Goal: Find specific page/section: Find specific page/section

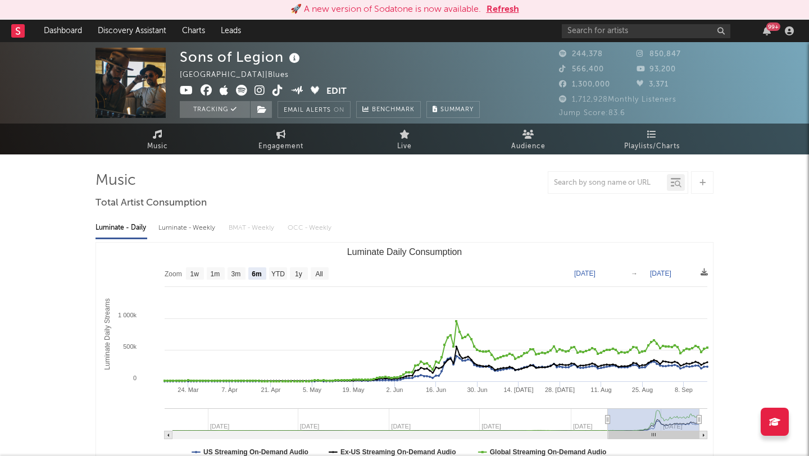
select select "6m"
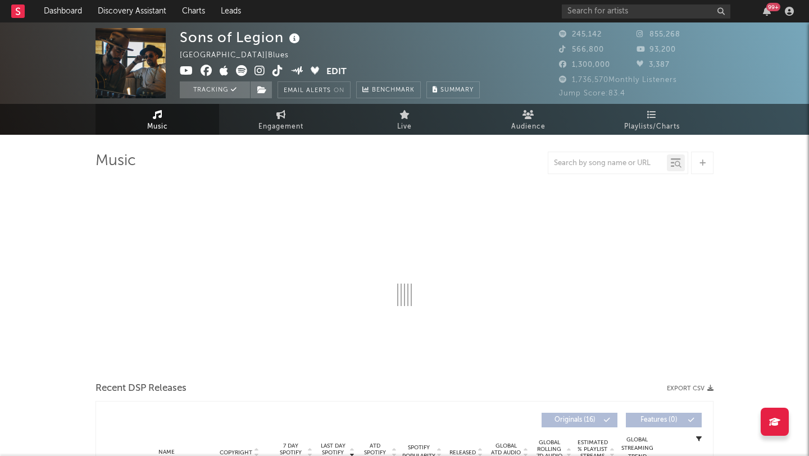
select select "6m"
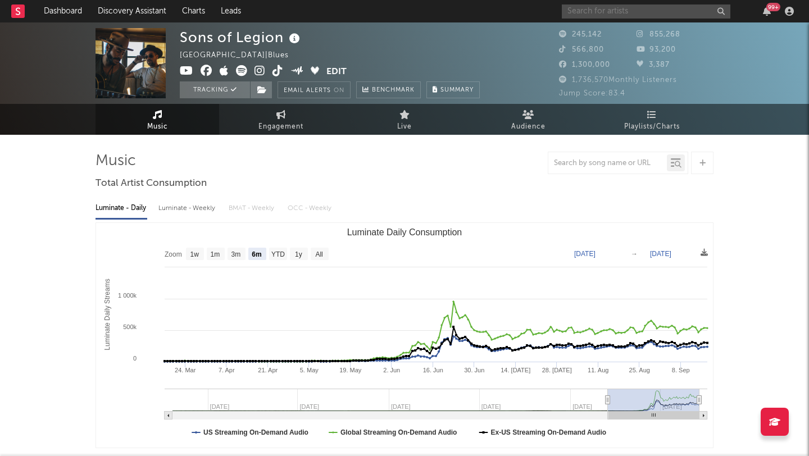
click at [626, 7] on input "text" at bounding box center [646, 11] width 169 height 14
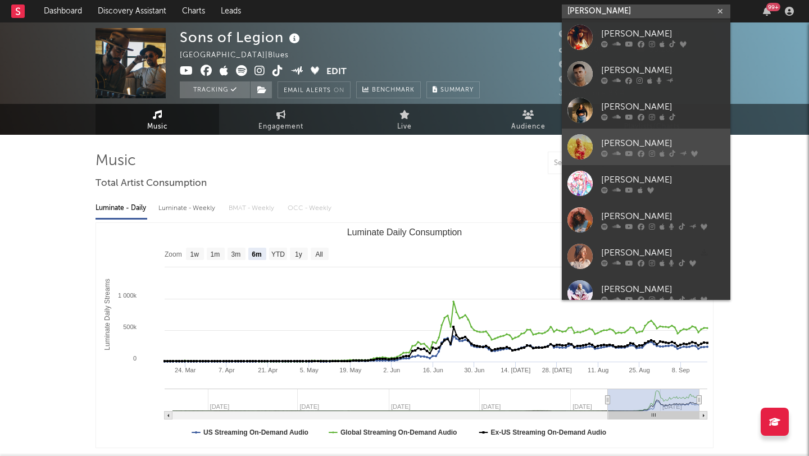
type input "[PERSON_NAME]"
click at [664, 138] on div "[PERSON_NAME]" at bounding box center [663, 143] width 124 height 13
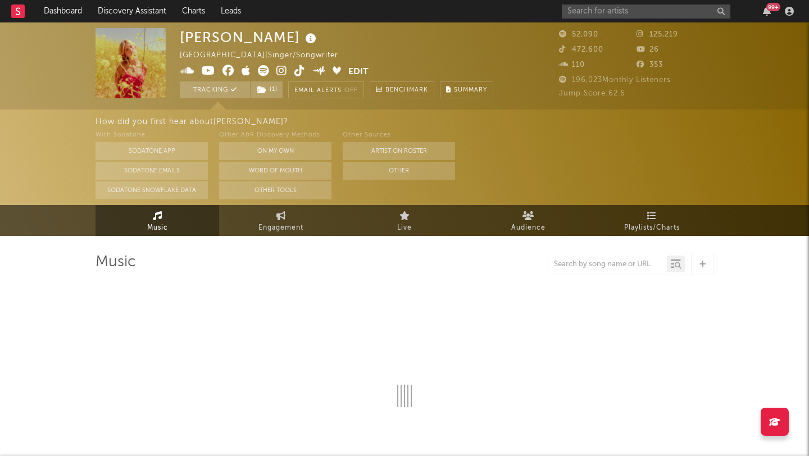
select select "6m"
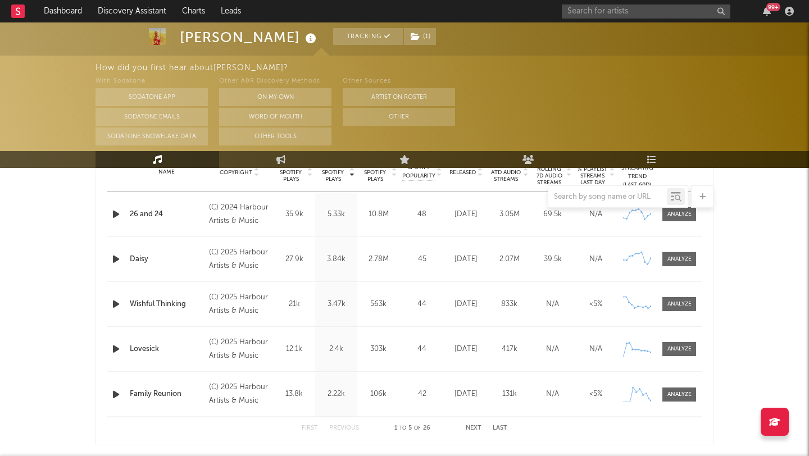
scroll to position [472, 0]
